Goal: Task Accomplishment & Management: Complete application form

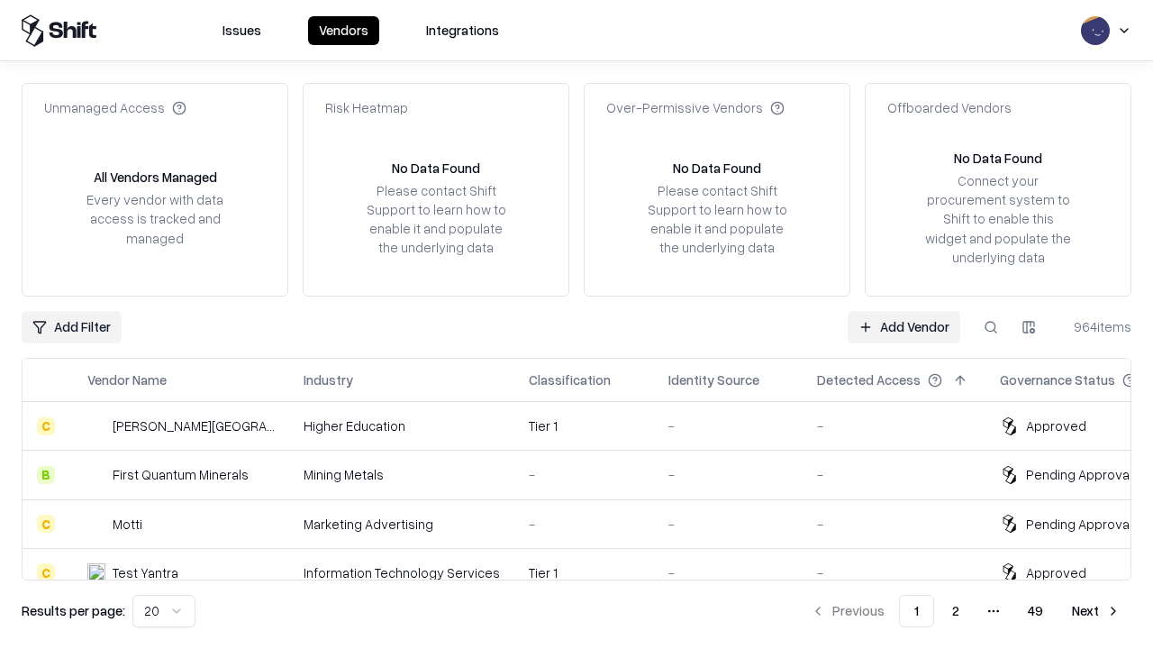
click at [904, 326] on link "Add Vendor" at bounding box center [904, 327] width 113 height 32
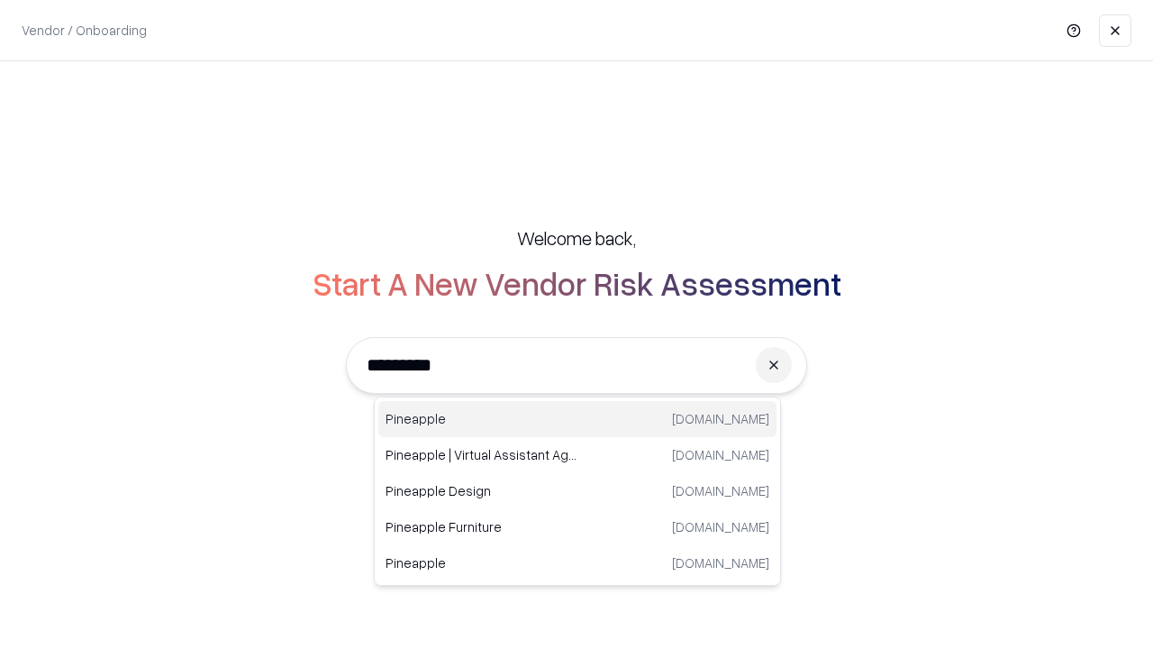
click at [577, 419] on div "Pineapple [DOMAIN_NAME]" at bounding box center [577, 419] width 398 height 36
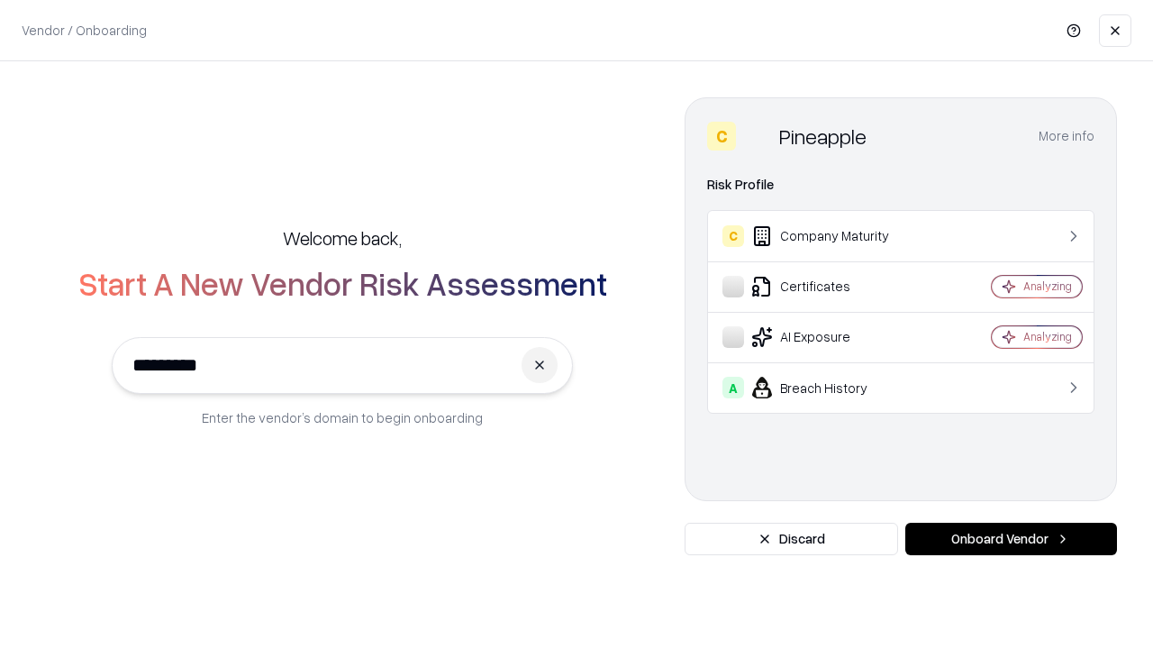
type input "*********"
click at [1011, 539] on button "Onboard Vendor" at bounding box center [1011, 539] width 212 height 32
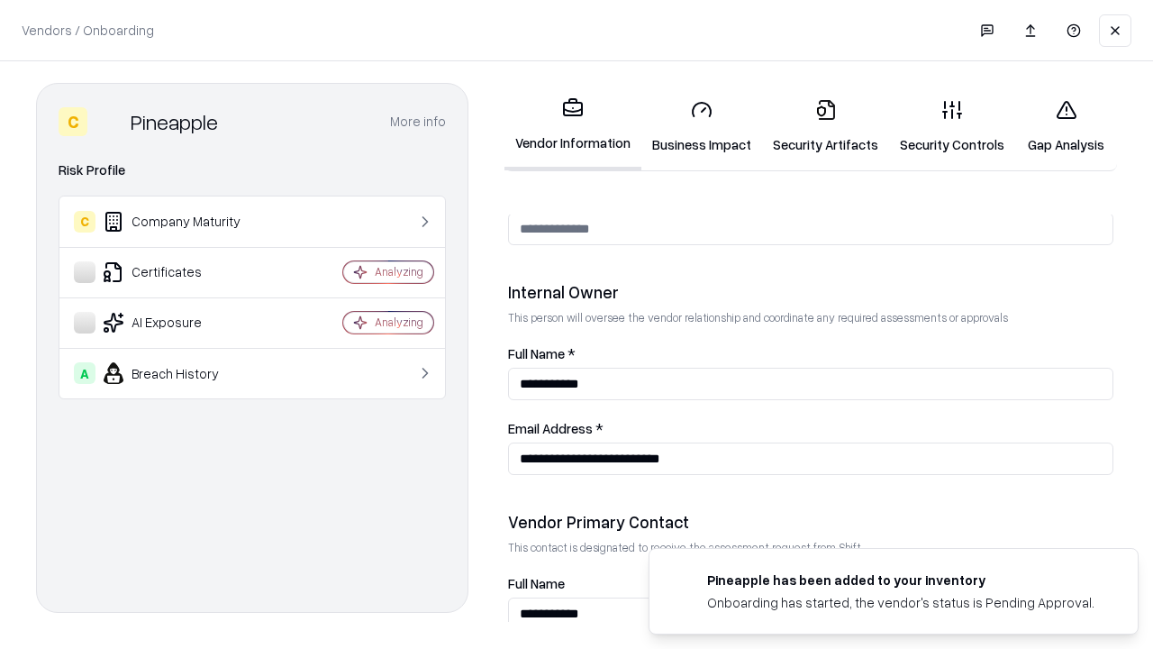
scroll to position [933, 0]
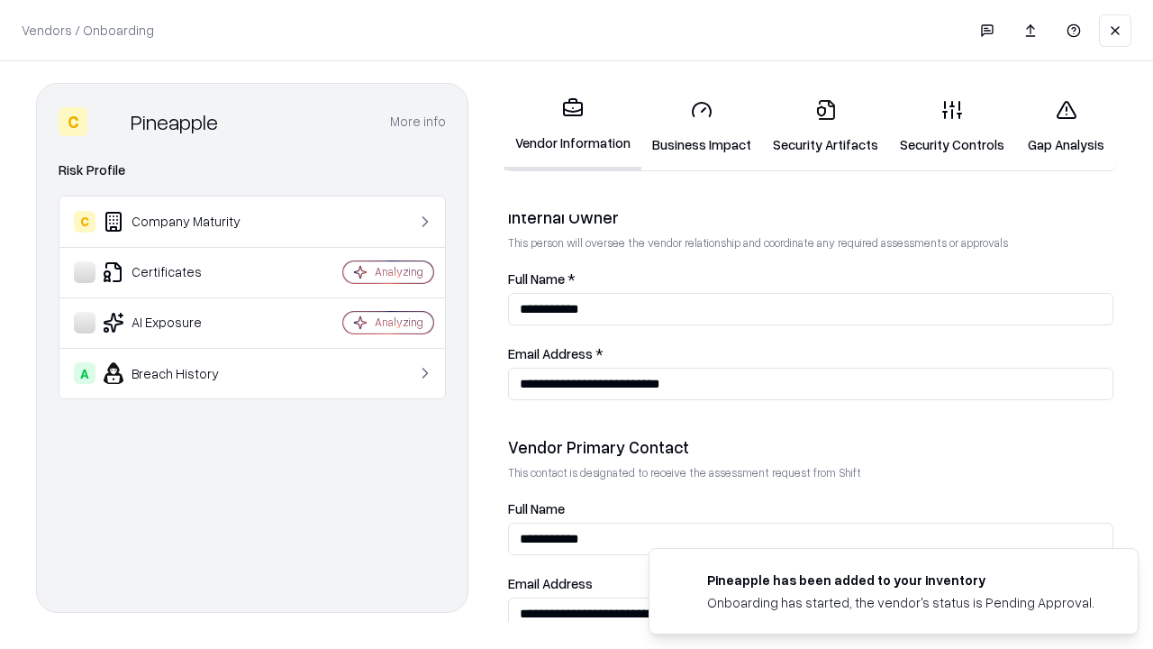
click at [825, 126] on link "Security Artifacts" at bounding box center [825, 127] width 127 height 84
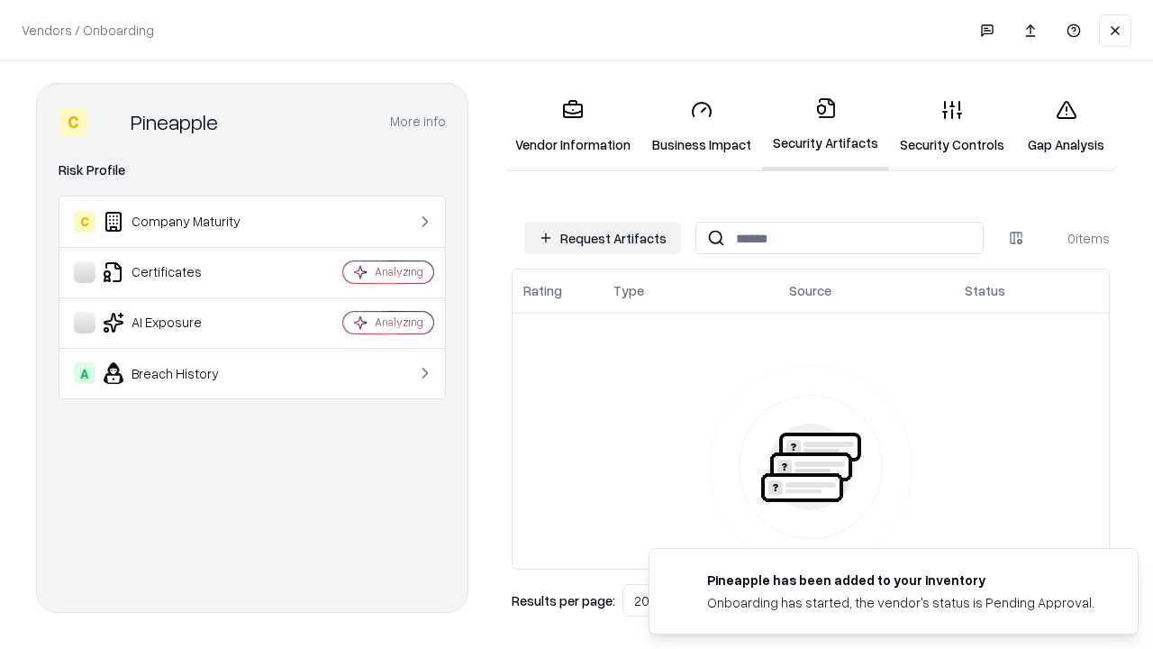
click at [603, 238] on button "Request Artifacts" at bounding box center [602, 238] width 157 height 32
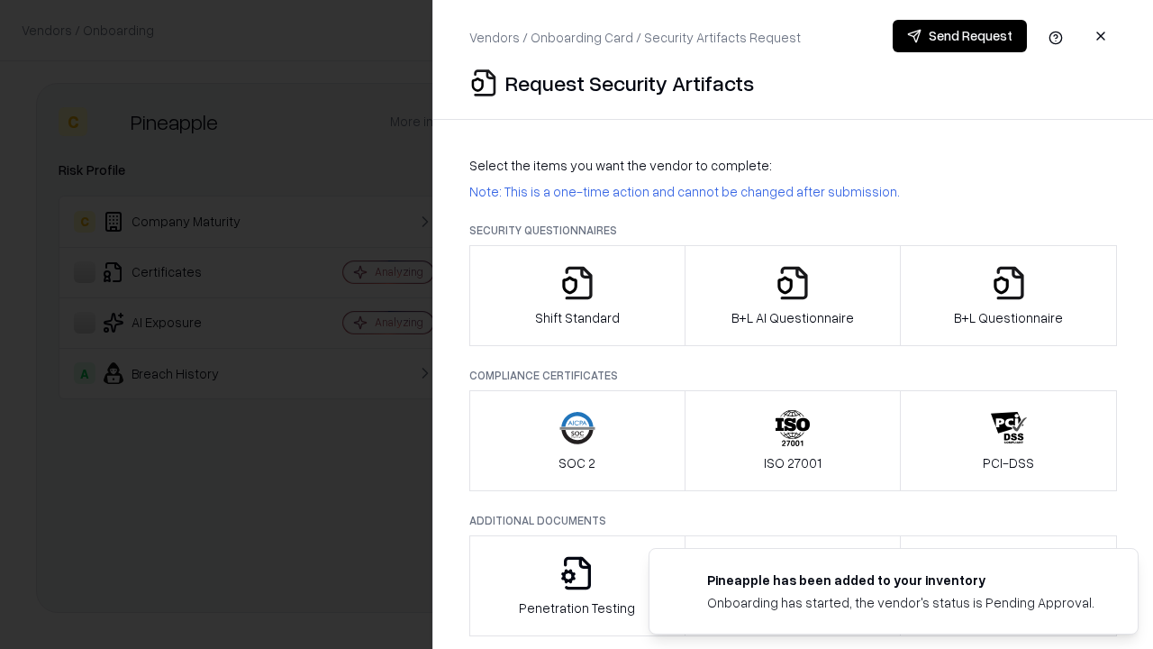
click at [1008, 295] on icon "button" at bounding box center [1009, 283] width 36 height 36
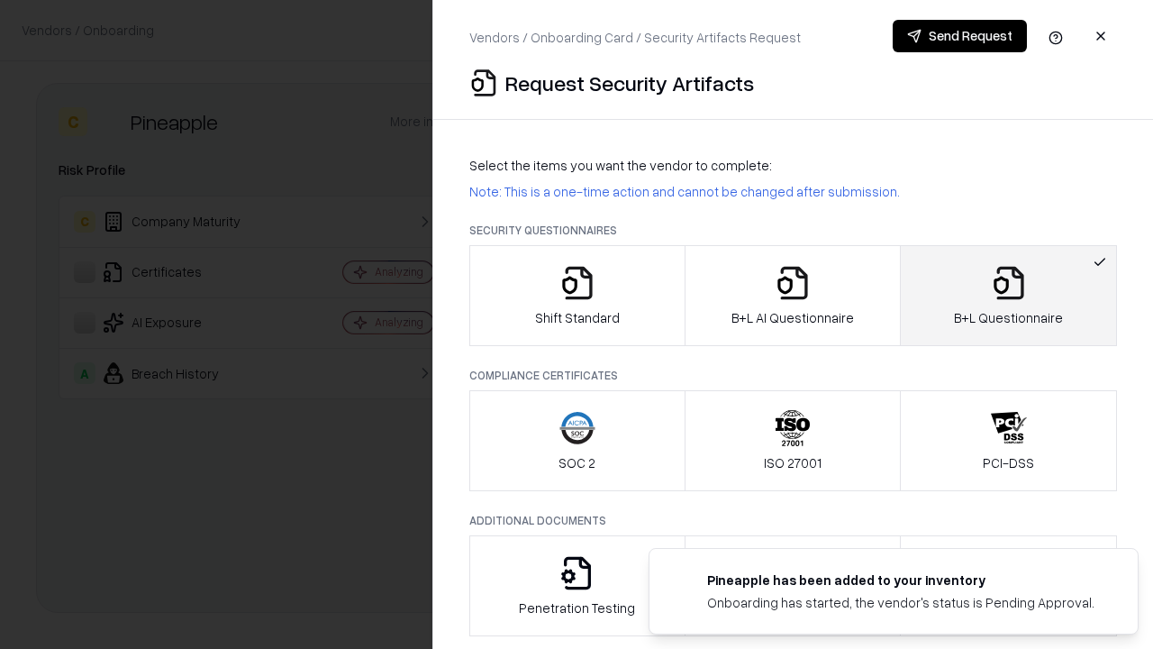
click at [792, 295] on icon "button" at bounding box center [793, 283] width 36 height 36
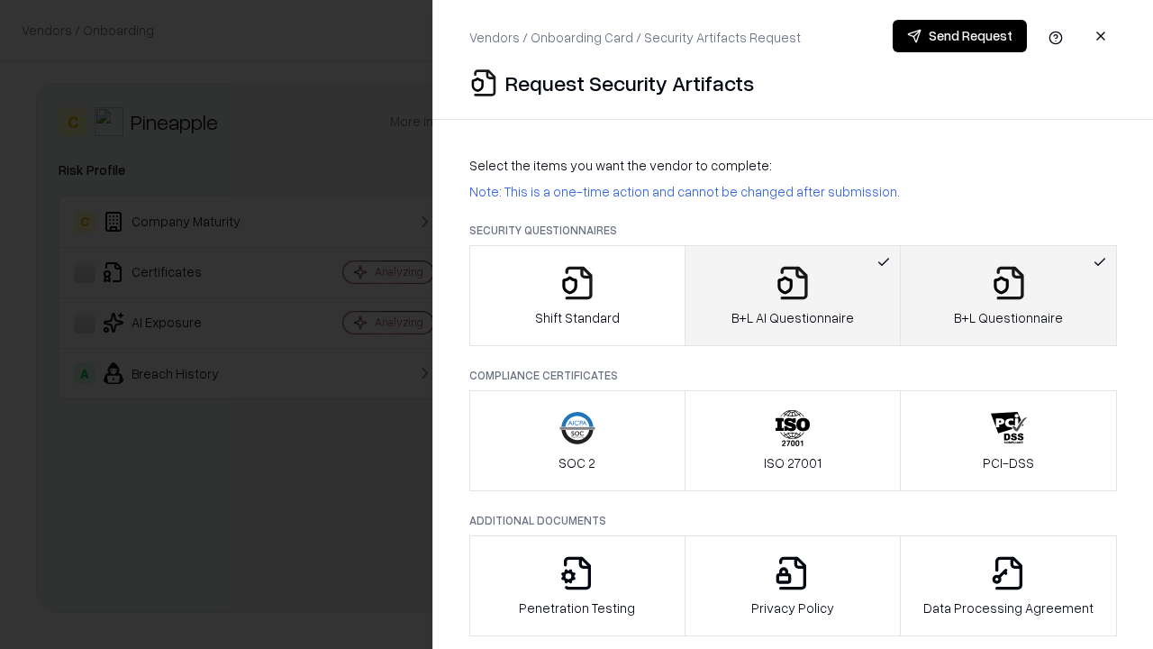
click at [959, 36] on button "Send Request" at bounding box center [960, 36] width 134 height 32
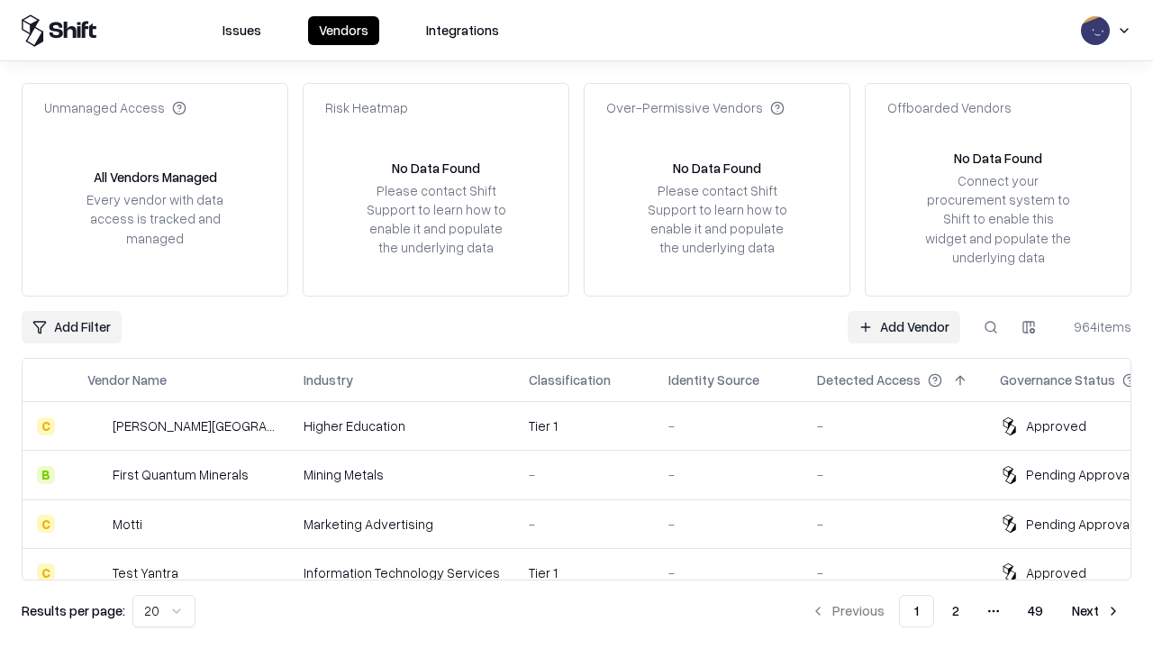
click at [904, 326] on link "Add Vendor" at bounding box center [904, 327] width 113 height 32
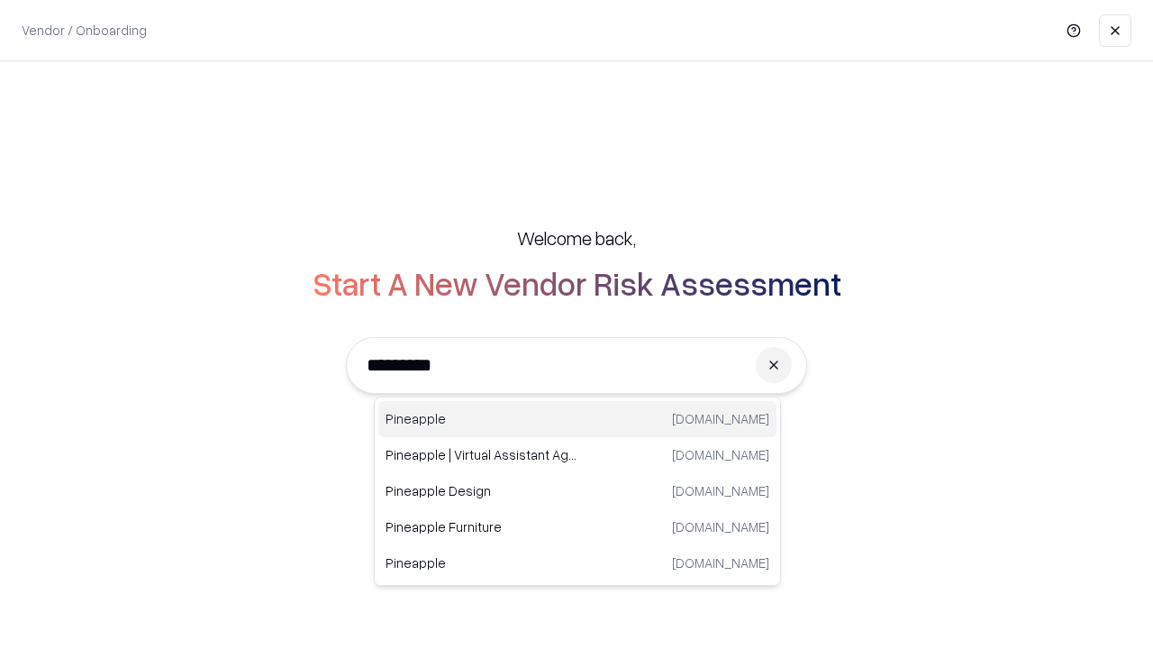
click at [577, 419] on div "Pineapple [DOMAIN_NAME]" at bounding box center [577, 419] width 398 height 36
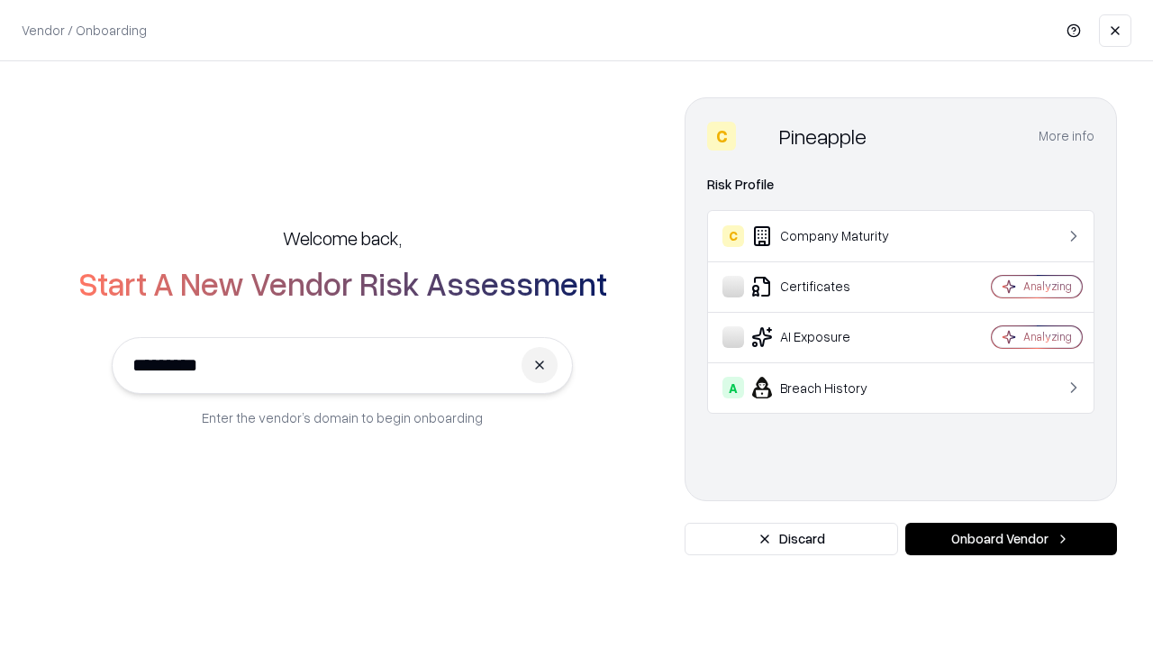
type input "*********"
click at [1011, 539] on button "Onboard Vendor" at bounding box center [1011, 539] width 212 height 32
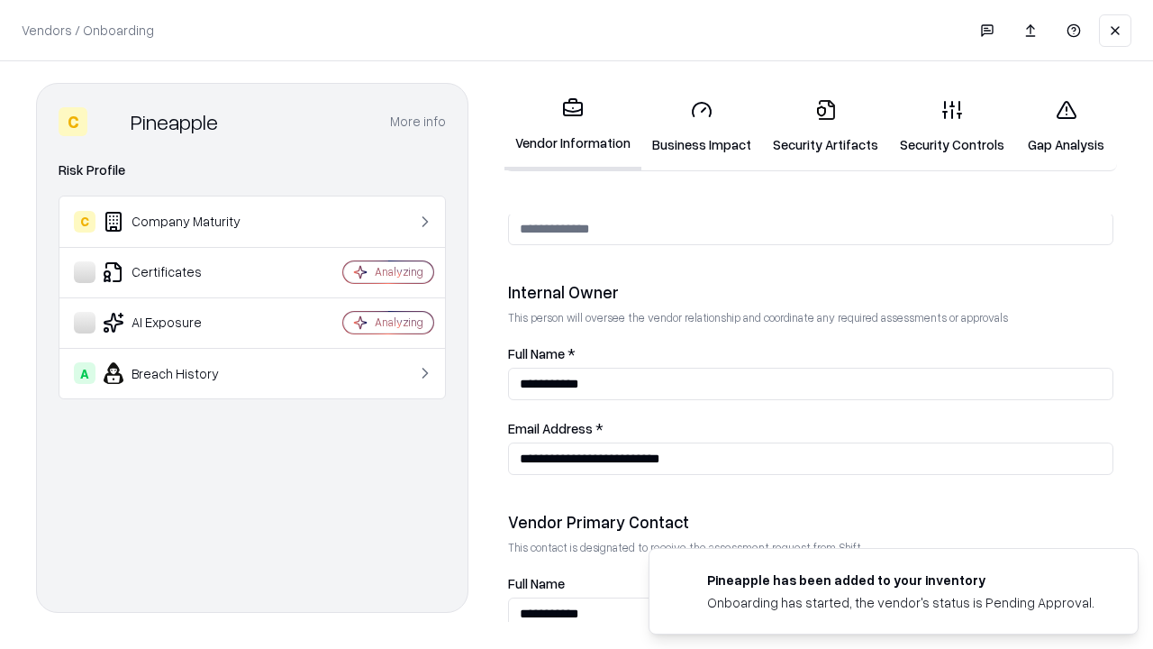
scroll to position [933, 0]
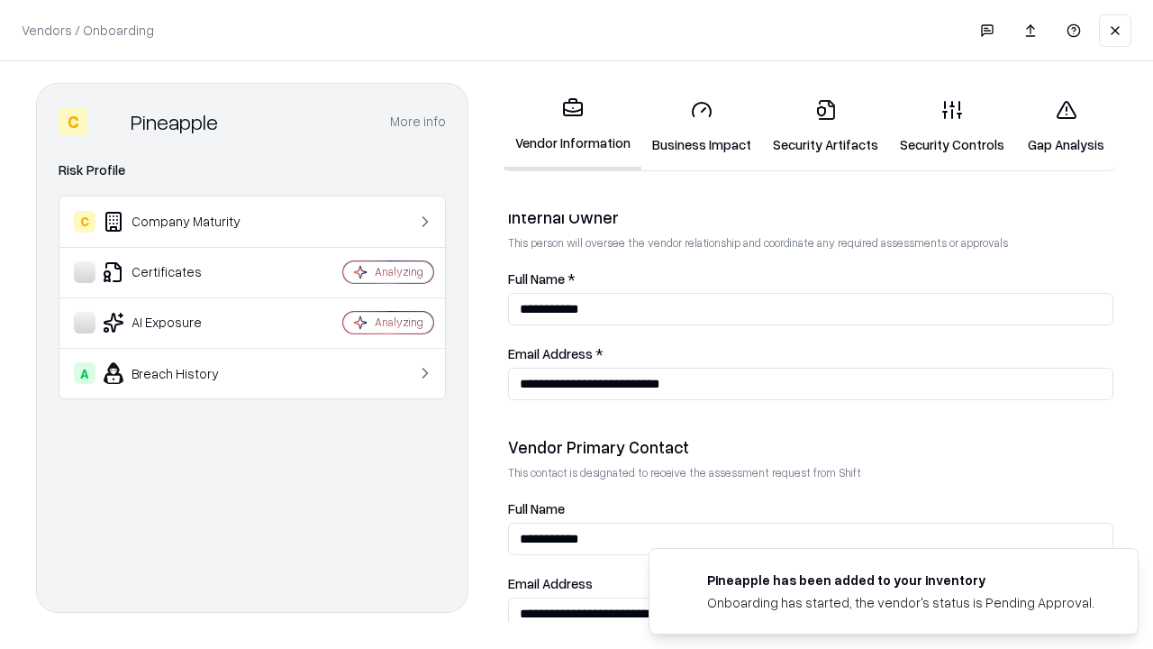
click at [1066, 126] on link "Gap Analysis" at bounding box center [1066, 127] width 102 height 84
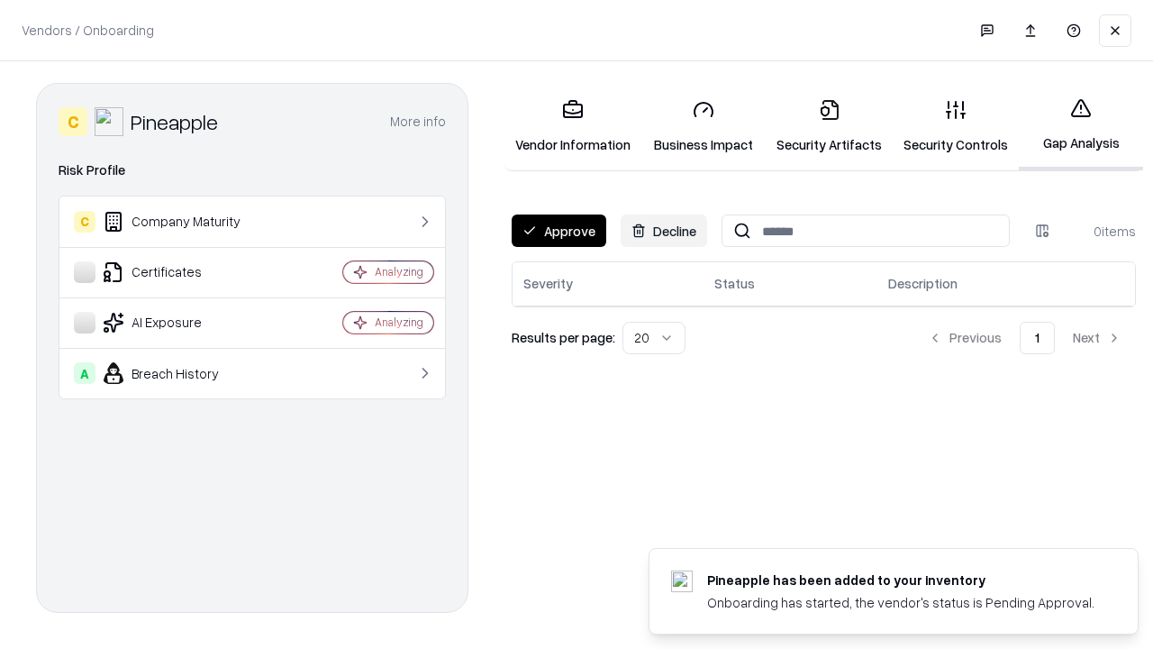
click at [559, 231] on button "Approve" at bounding box center [559, 230] width 95 height 32
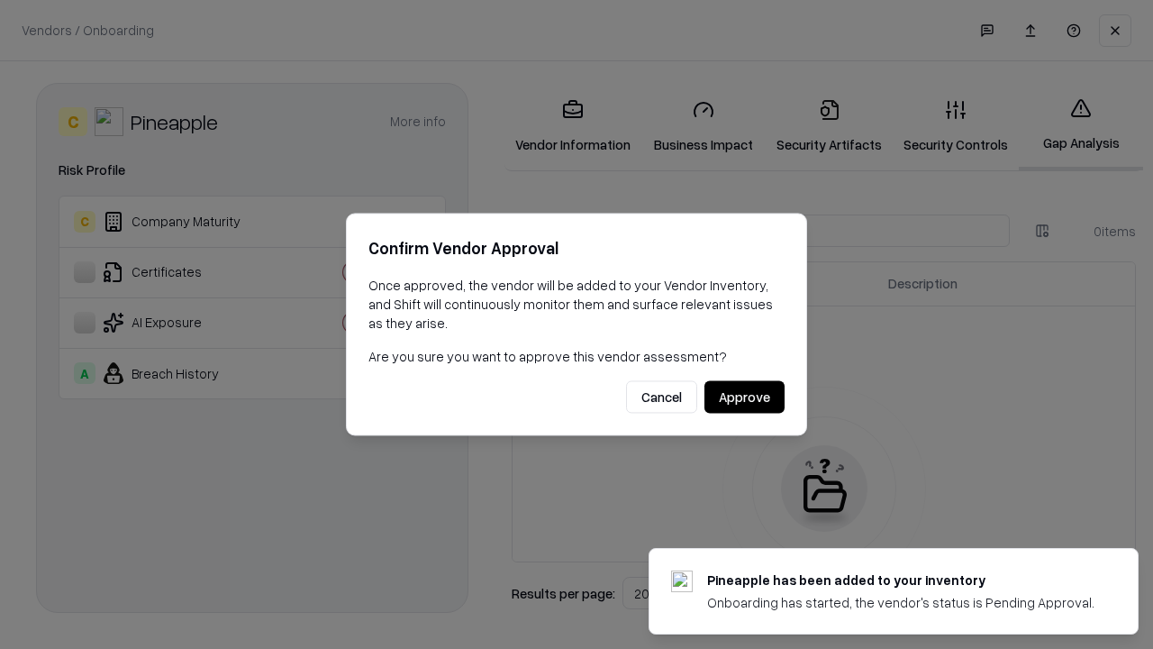
click at [744, 396] on button "Approve" at bounding box center [744, 397] width 80 height 32
